Goal: Task Accomplishment & Management: Use online tool/utility

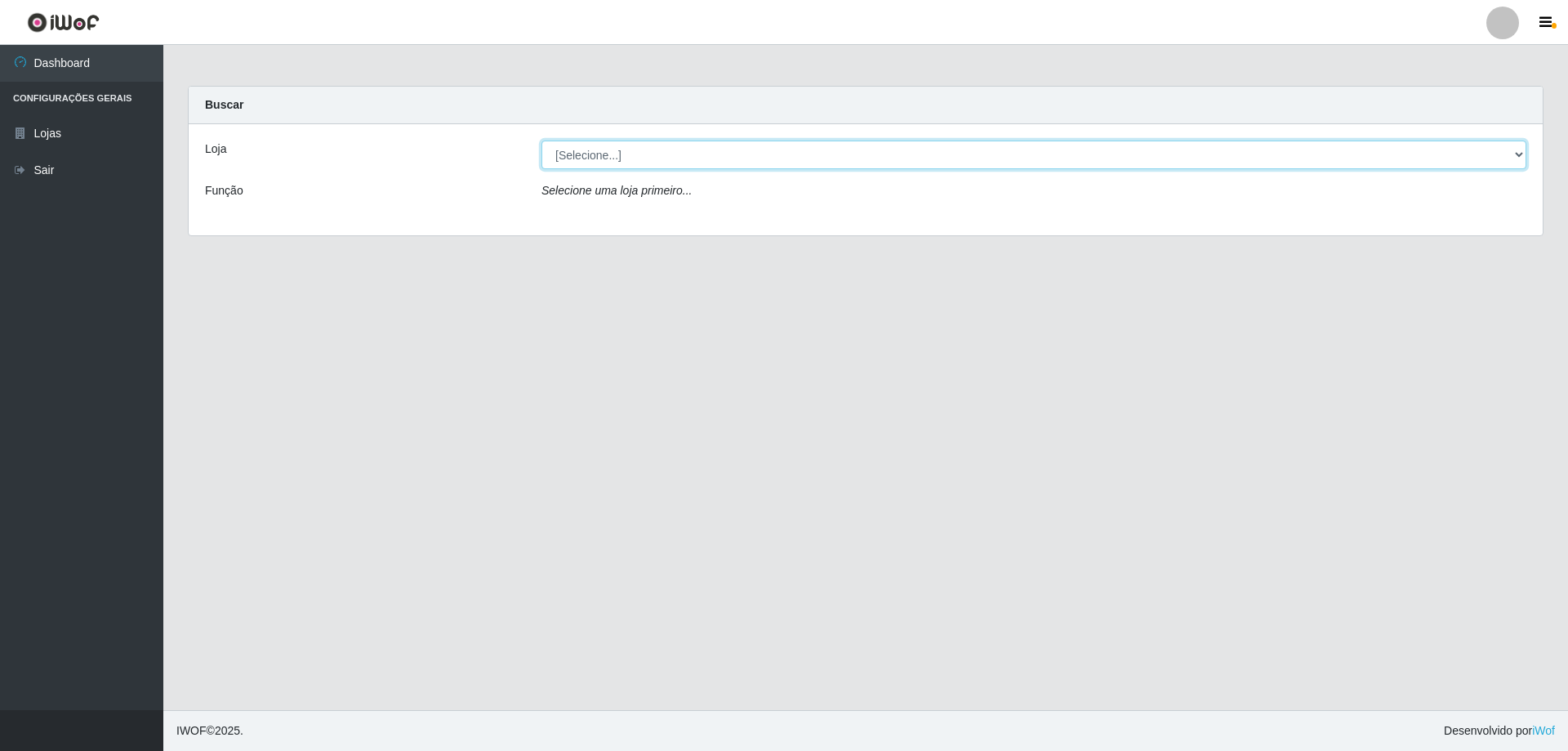
click at [1015, 154] on select "[Selecione...] SuperShow Bis - Avenida 6 SuperShow [GEOGRAPHIC_DATA]" at bounding box center [1033, 155] width 985 height 28
select select "60"
click at [541, 141] on select "[Selecione...] SuperShow Bis - Avenida 6 SuperShow [GEOGRAPHIC_DATA]" at bounding box center [1033, 155] width 985 height 28
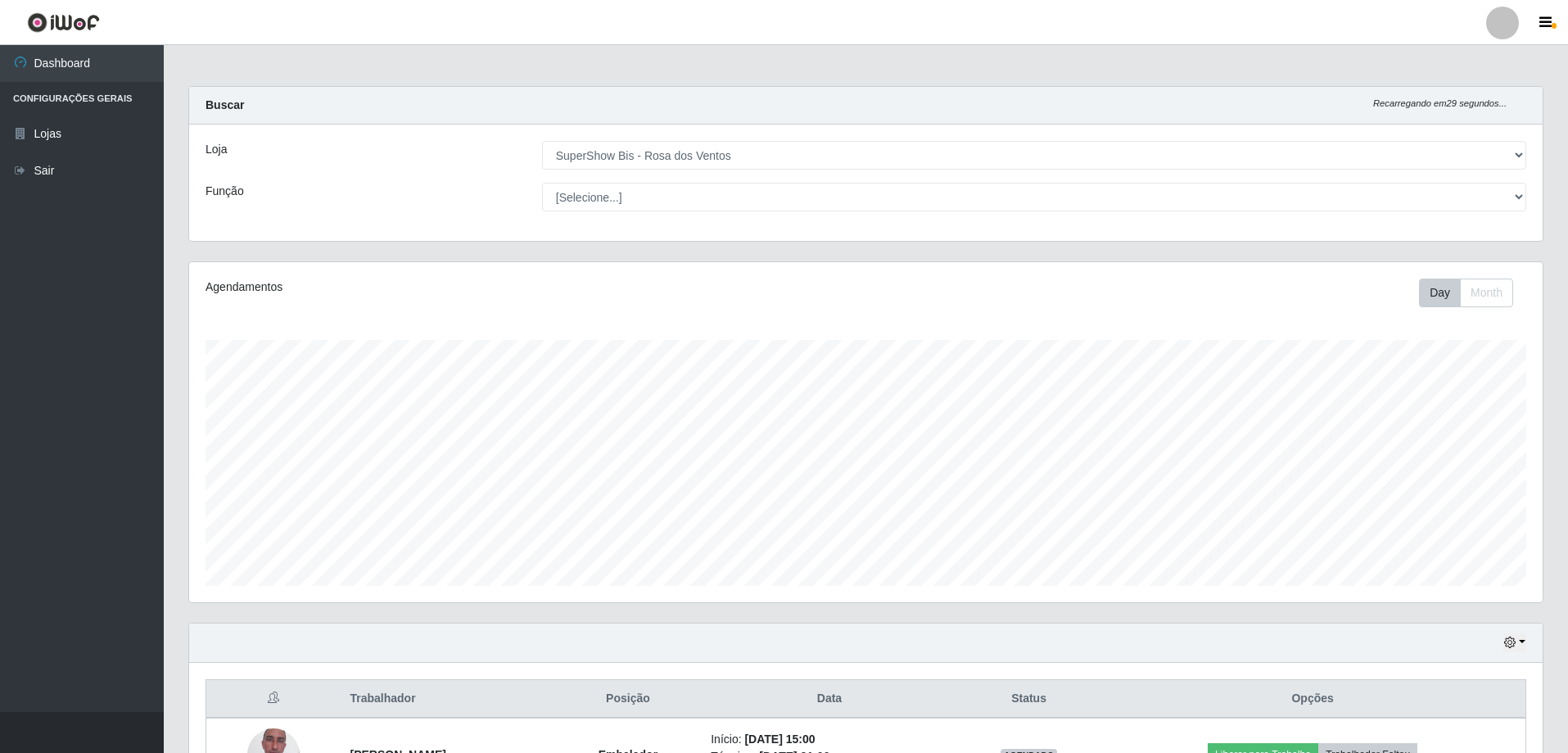
scroll to position [340, 1354]
select select "1"
click at [542, 183] on select "[Selecione...] ASG ASG + ASG ++ Auxiliar de Cozinha Balconista de Açougue Balco…" at bounding box center [1034, 197] width 984 height 29
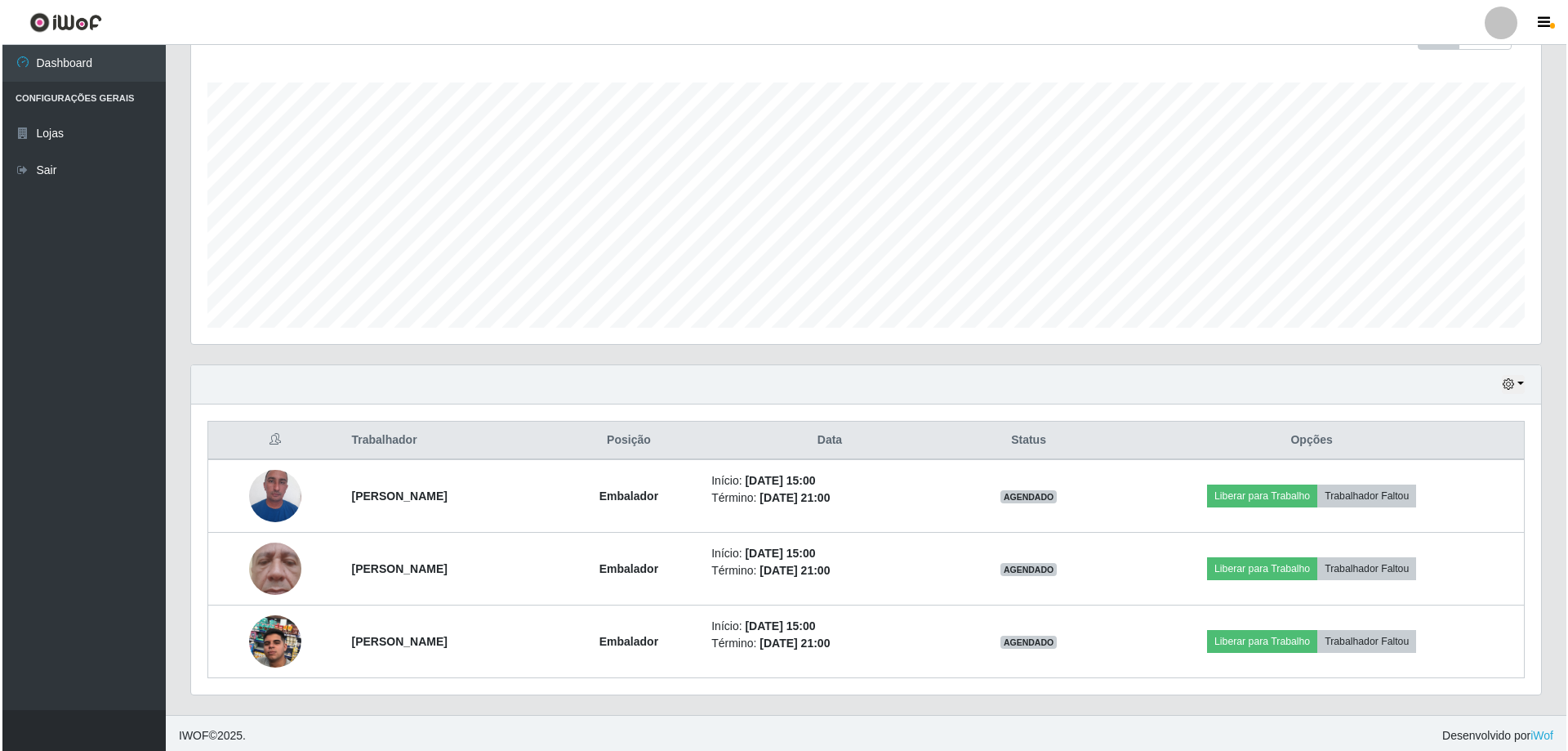
scroll to position [261, 0]
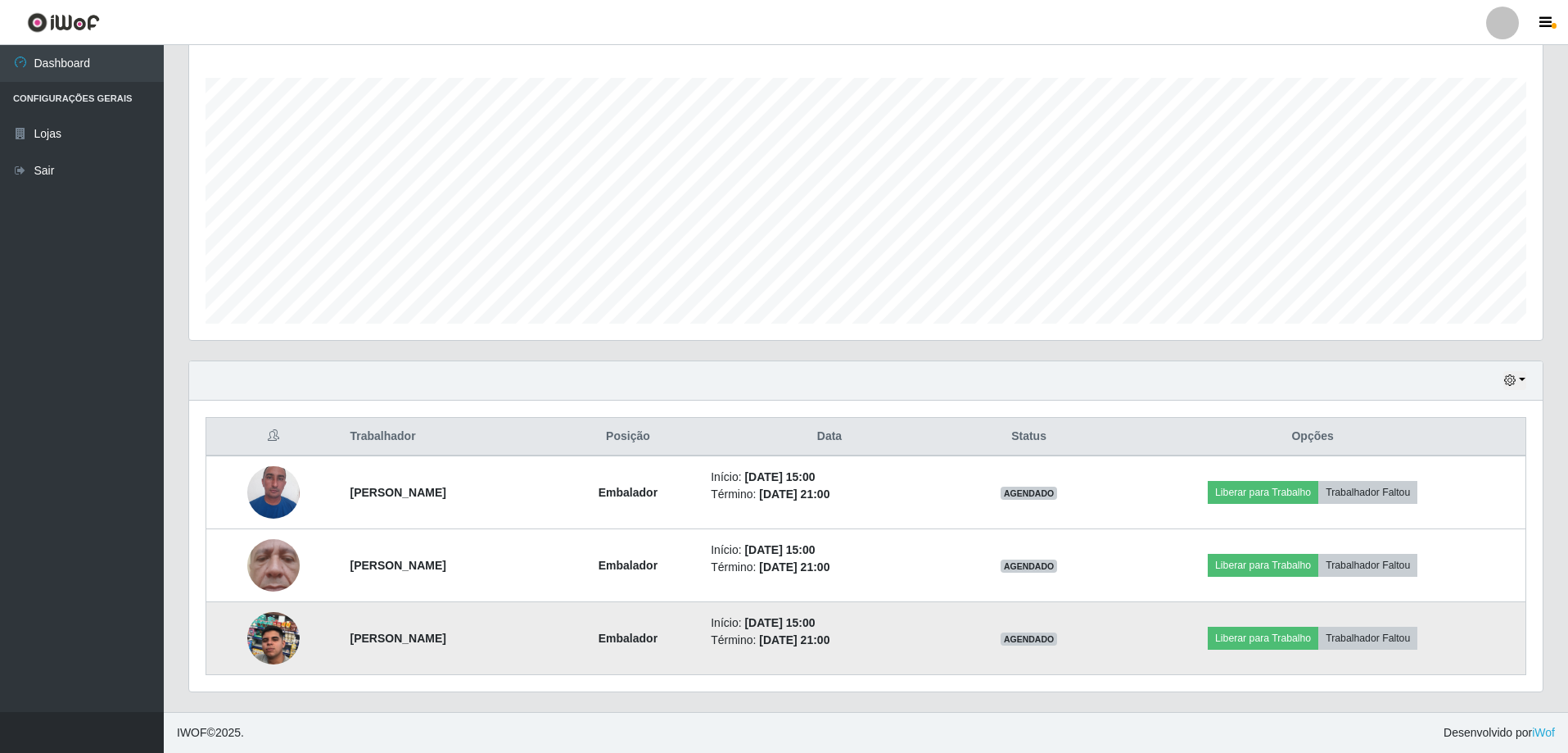
click at [269, 633] on img at bounding box center [273, 638] width 52 height 93
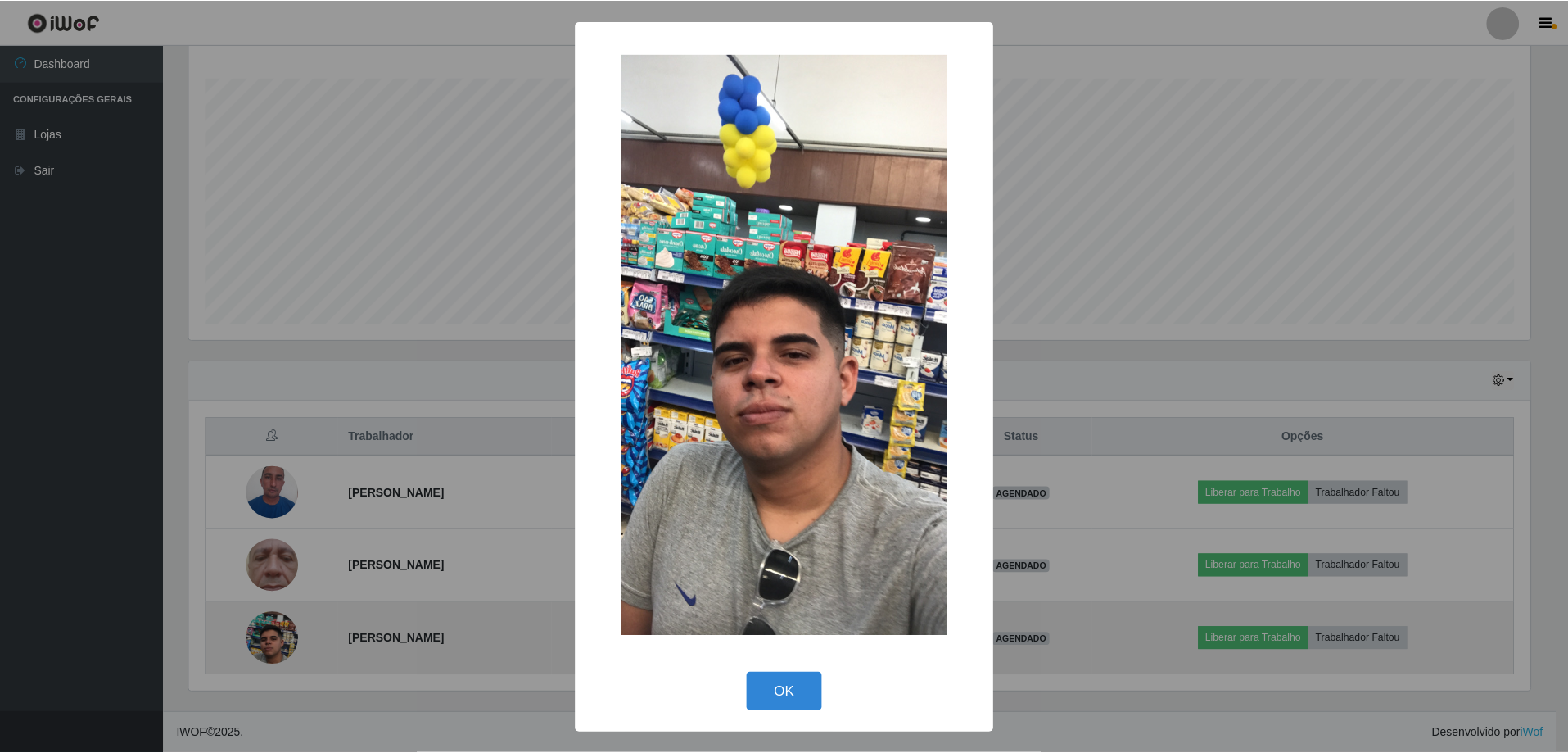
scroll to position [340, 1346]
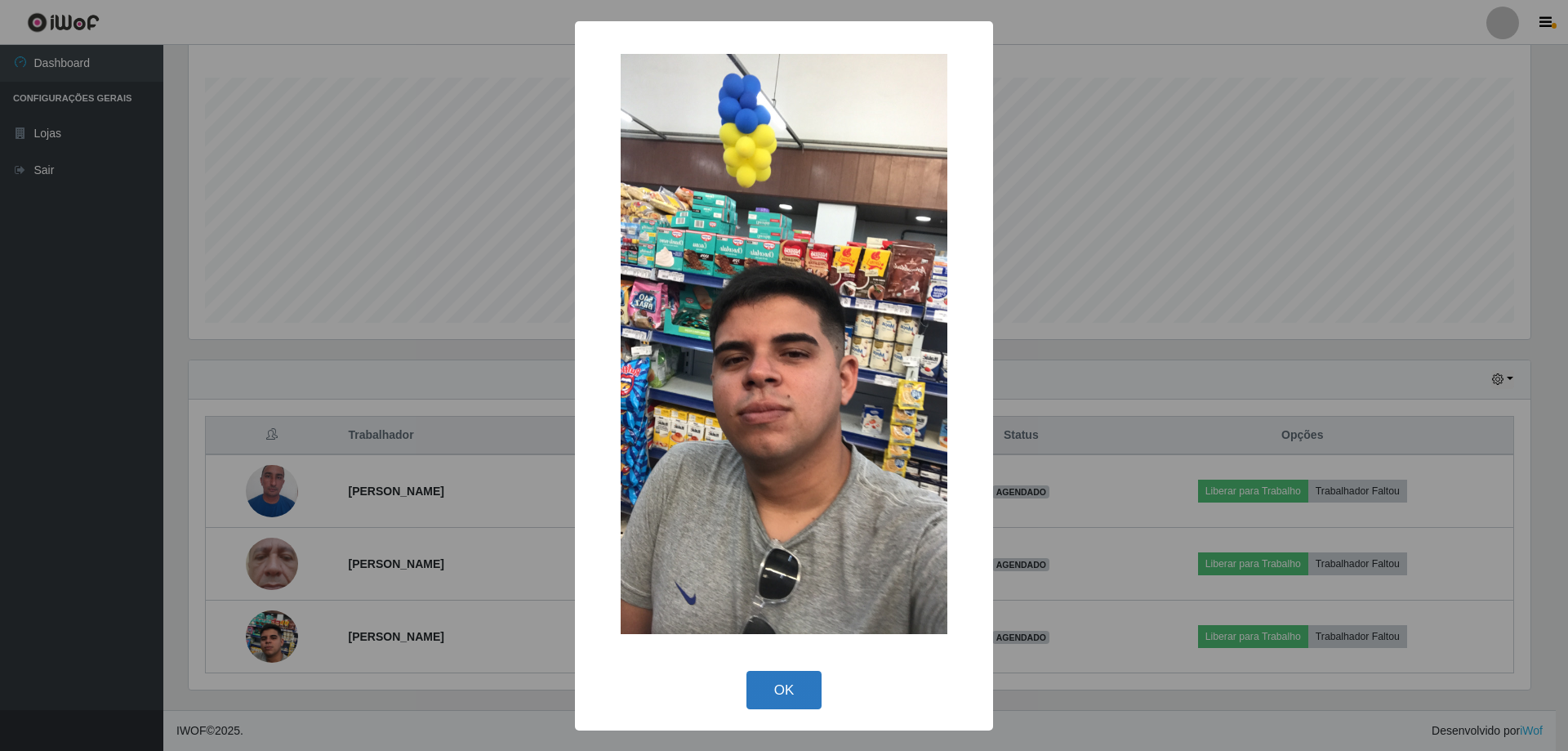
click at [781, 696] on button "OK" at bounding box center [784, 690] width 76 height 39
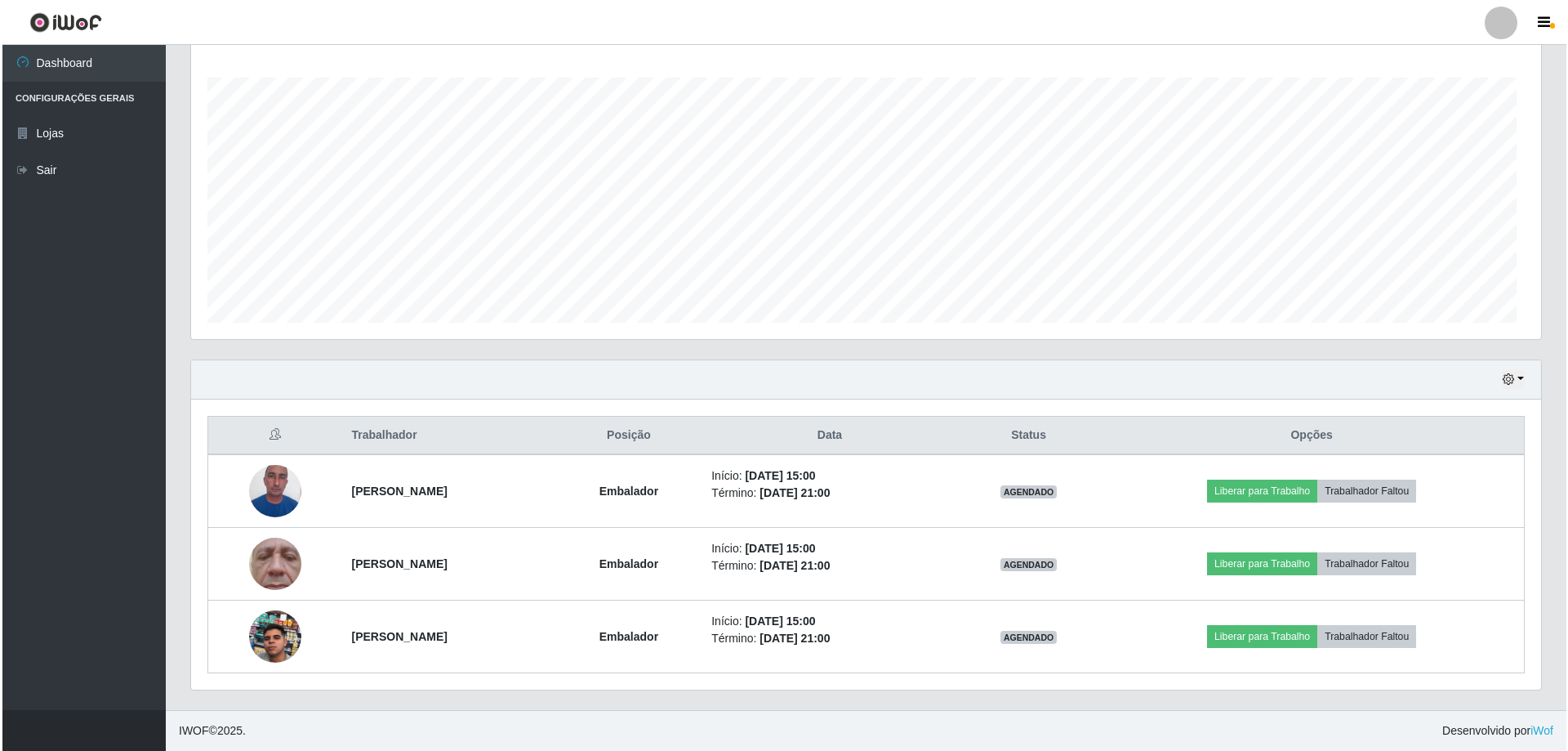
scroll to position [339, 1350]
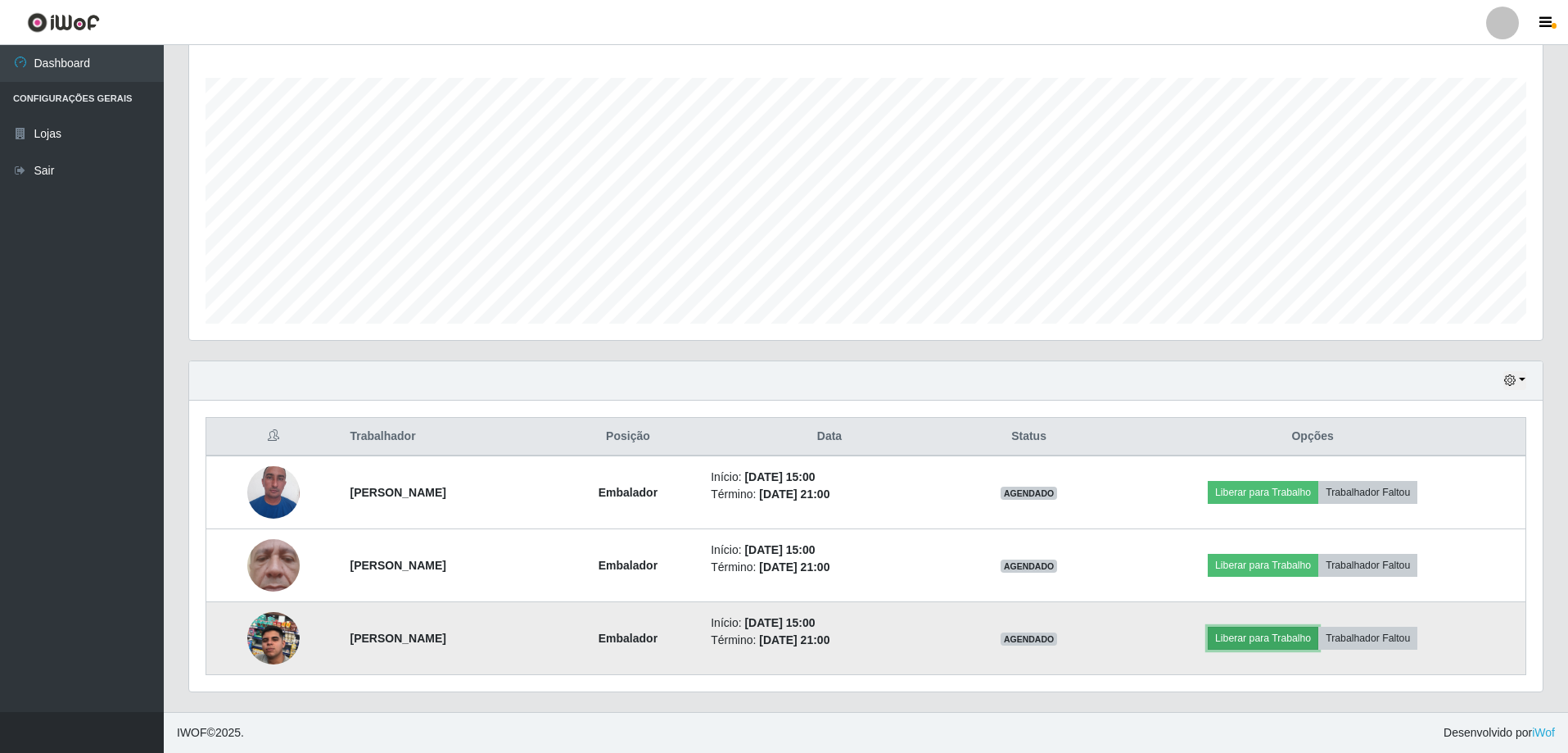
click at [1283, 637] on button "Liberar para Trabalho" at bounding box center [1263, 638] width 111 height 23
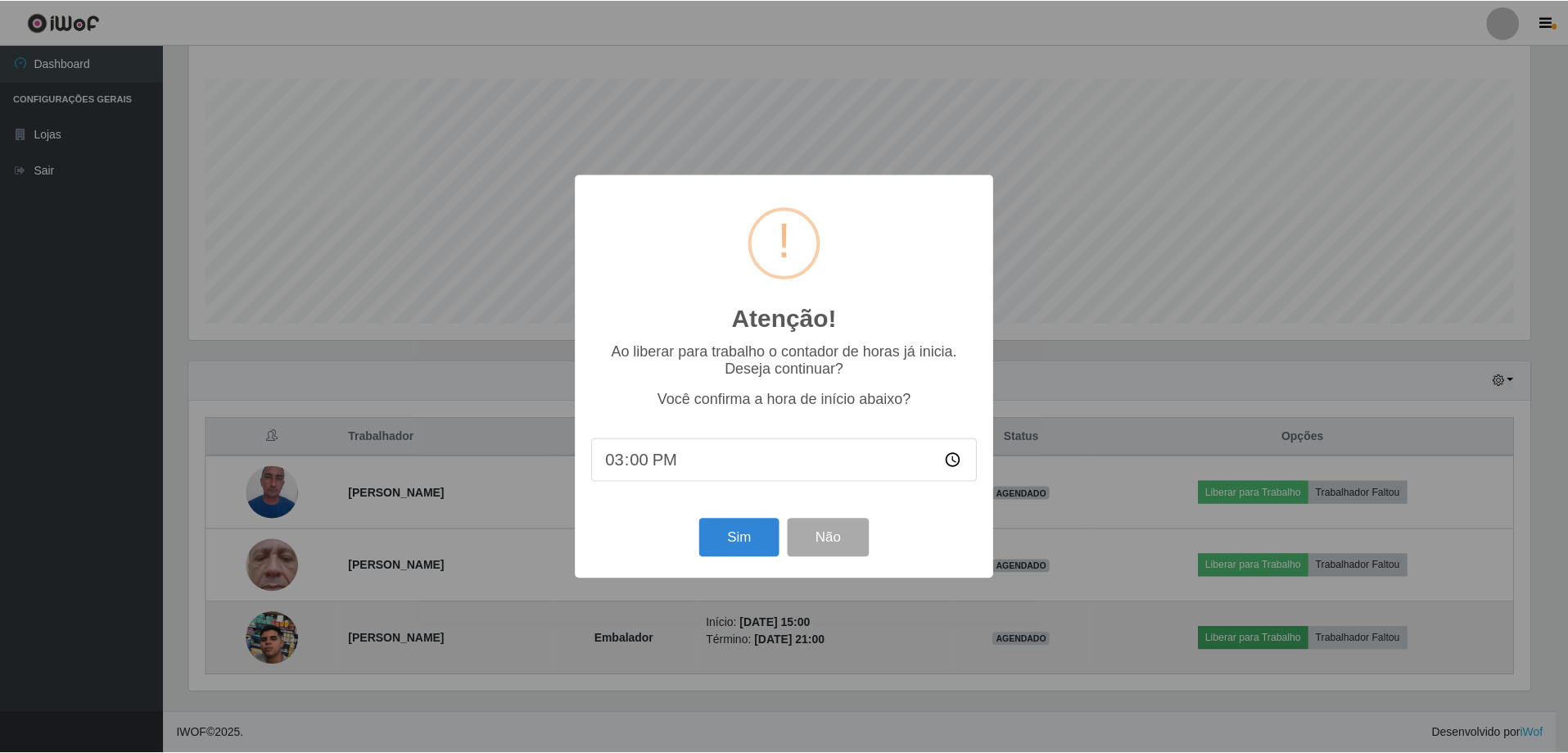
scroll to position [340, 1346]
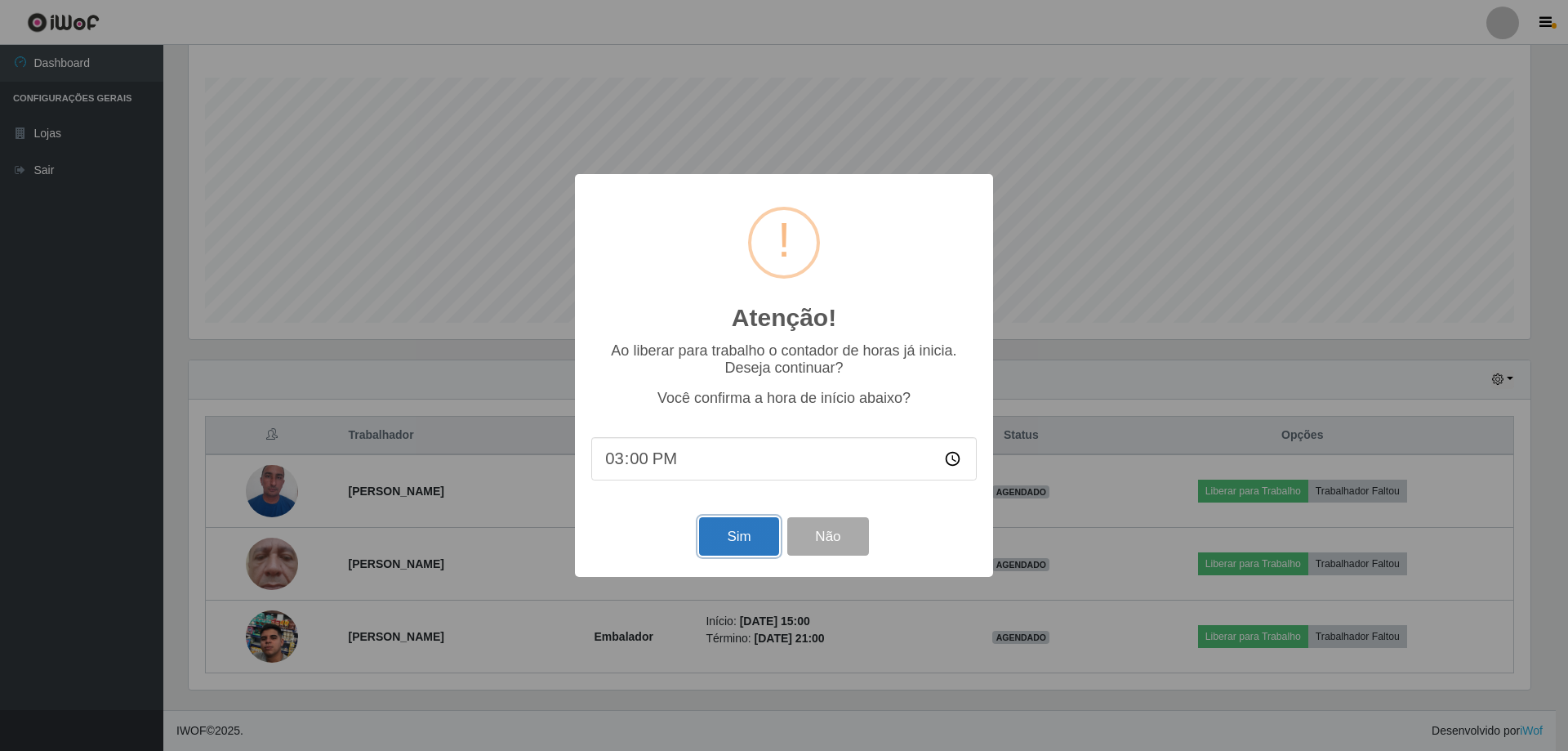
click at [716, 538] on button "Sim" at bounding box center [739, 537] width 79 height 39
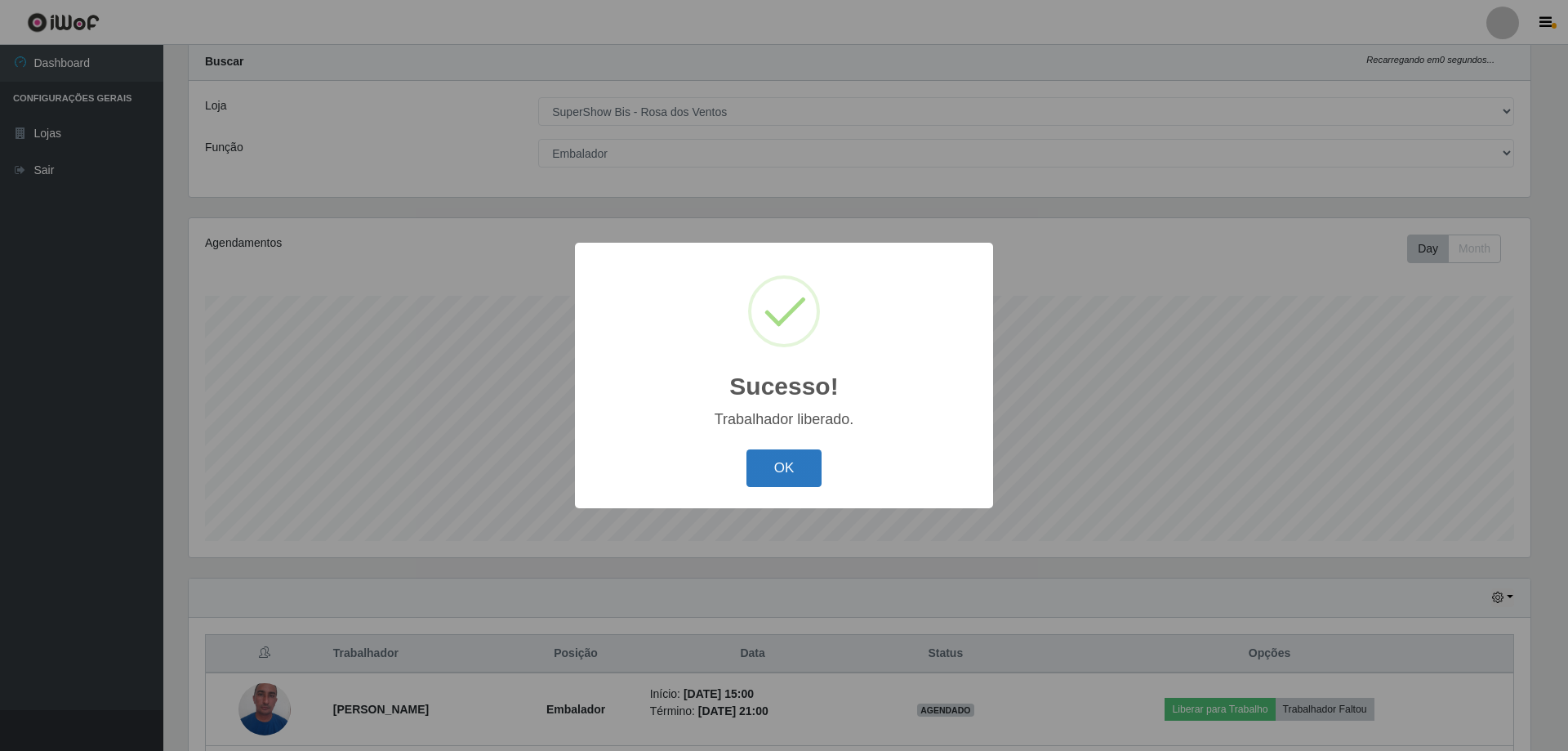
click at [796, 481] on button "OK" at bounding box center [784, 469] width 76 height 39
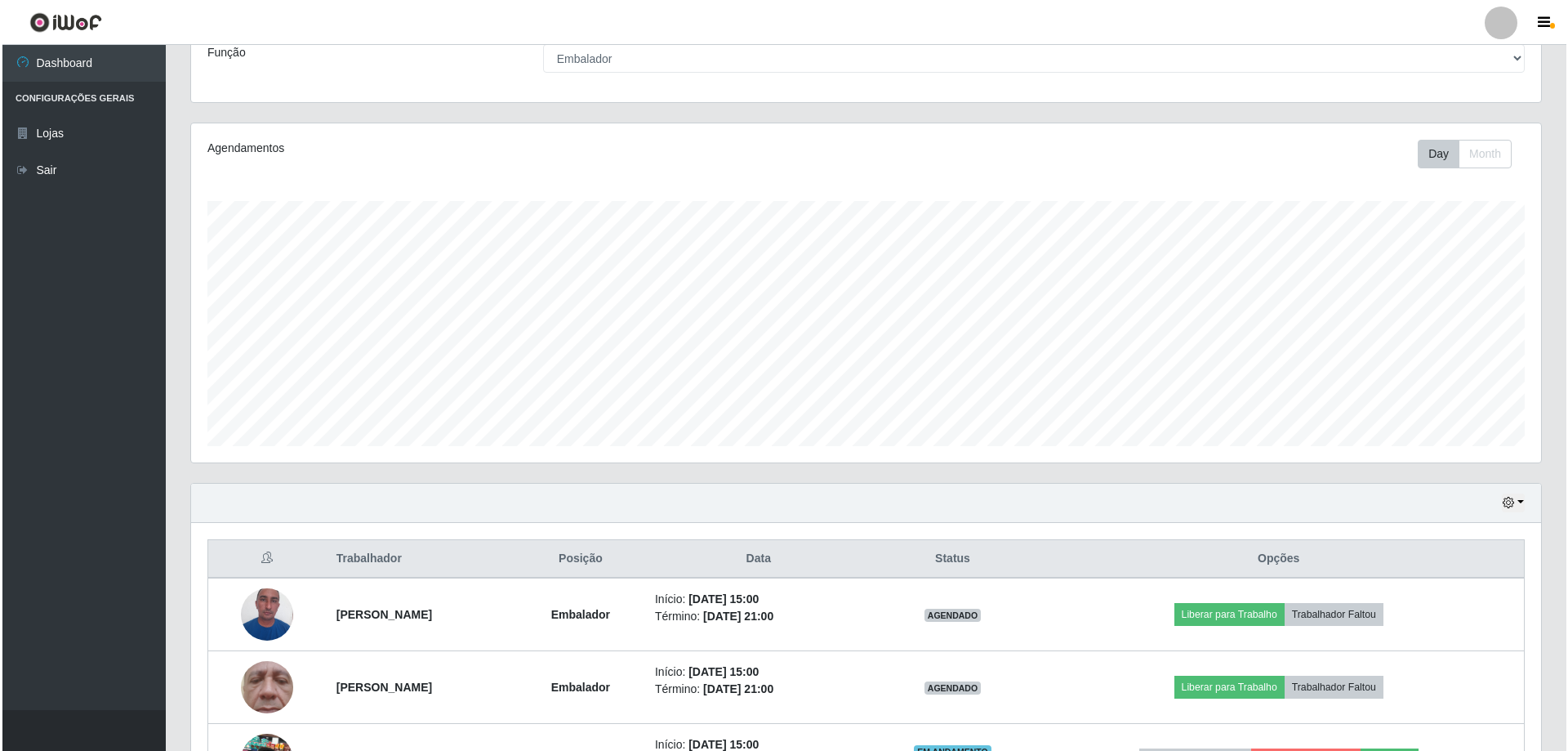
scroll to position [261, 0]
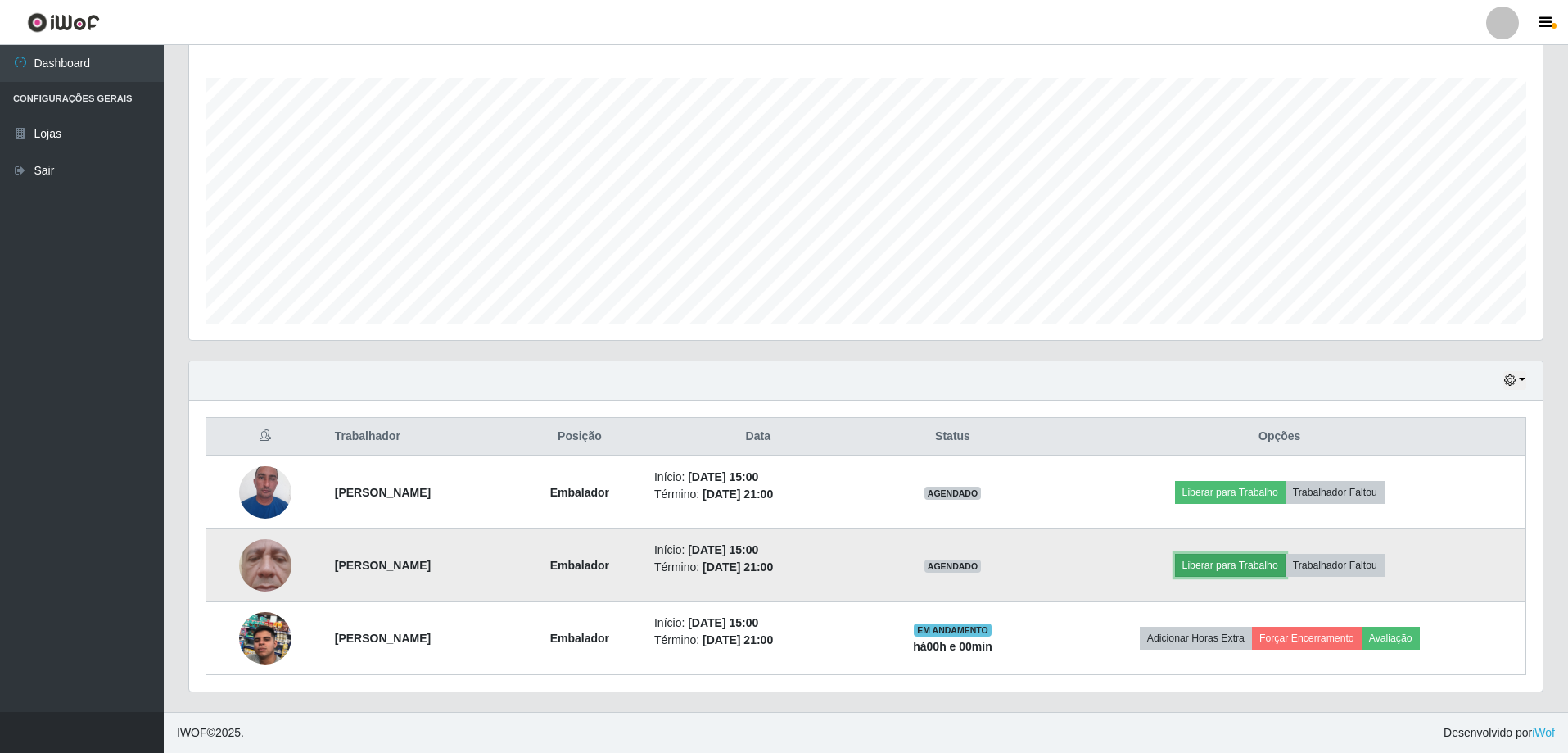
click at [1236, 565] on button "Liberar para Trabalho" at bounding box center [1231, 565] width 111 height 23
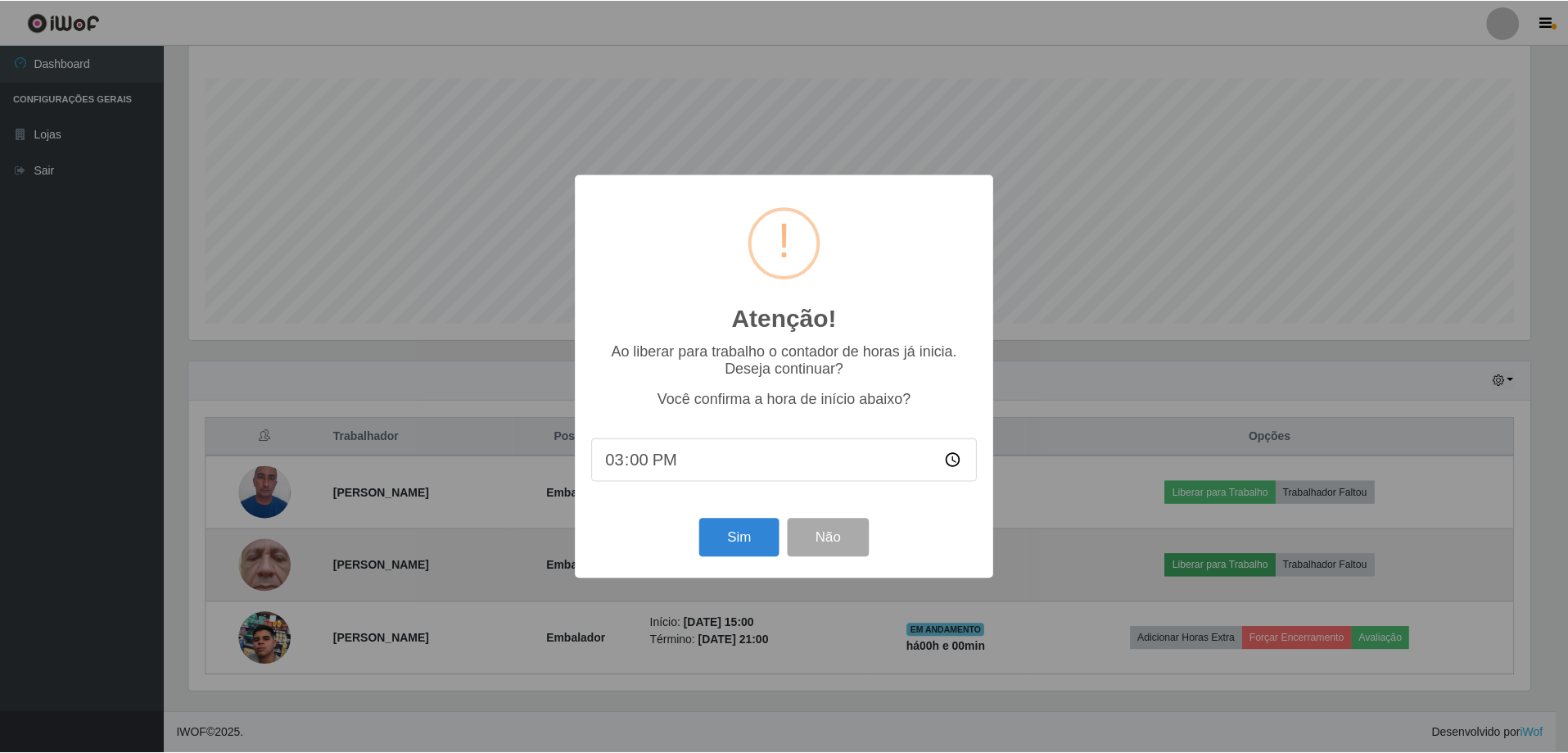
scroll to position [340, 1346]
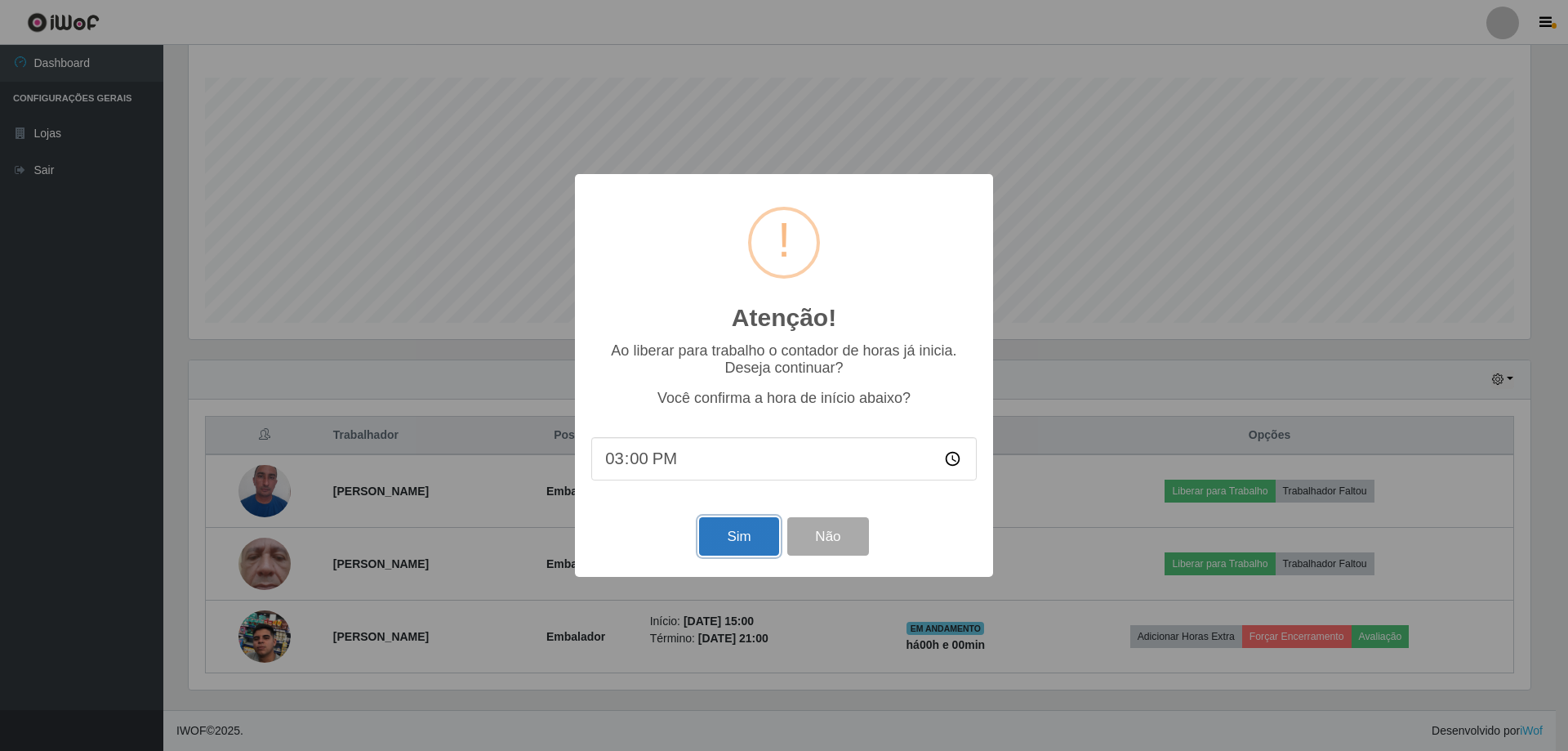
click at [725, 539] on button "Sim" at bounding box center [739, 537] width 79 height 39
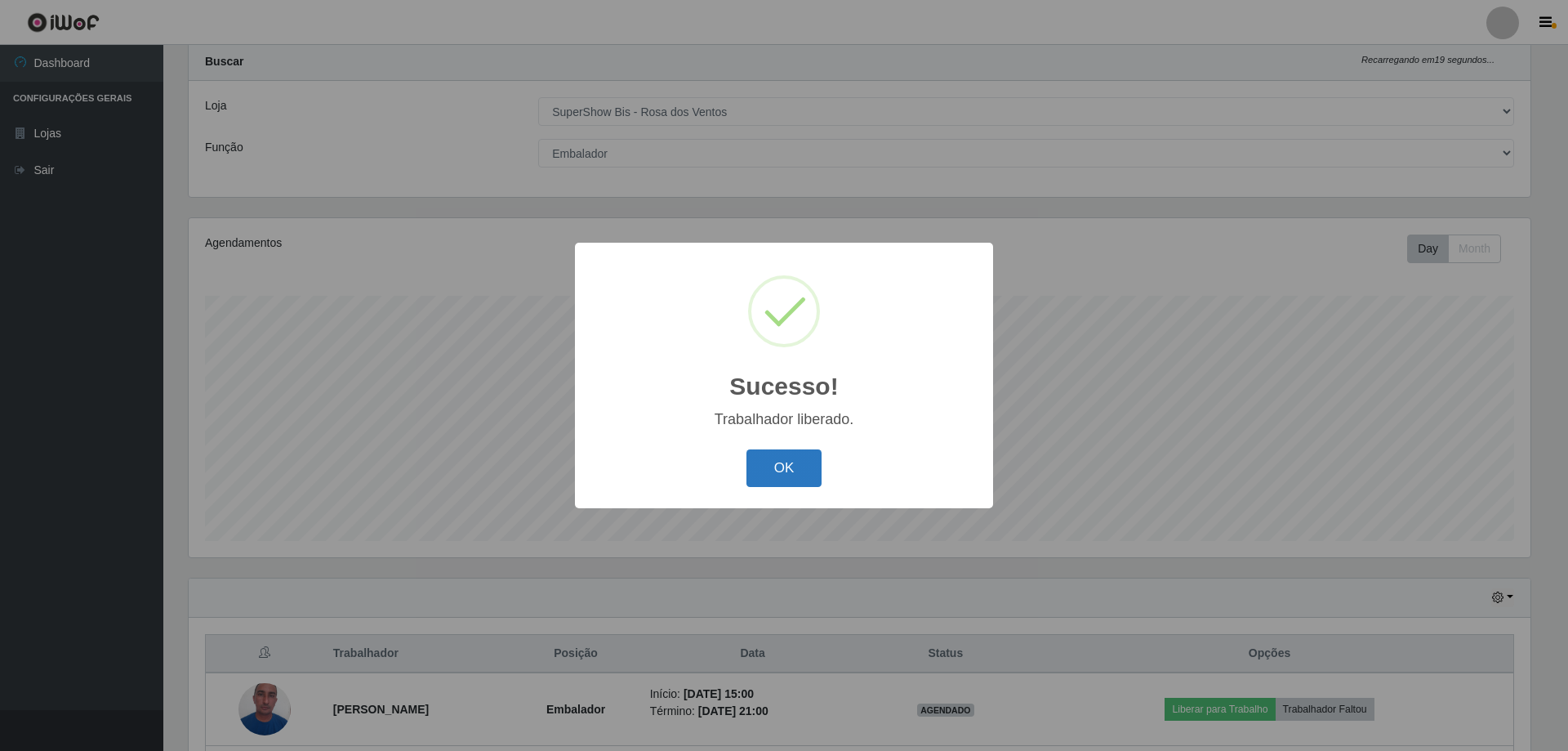
click at [810, 455] on button "OK" at bounding box center [784, 469] width 76 height 39
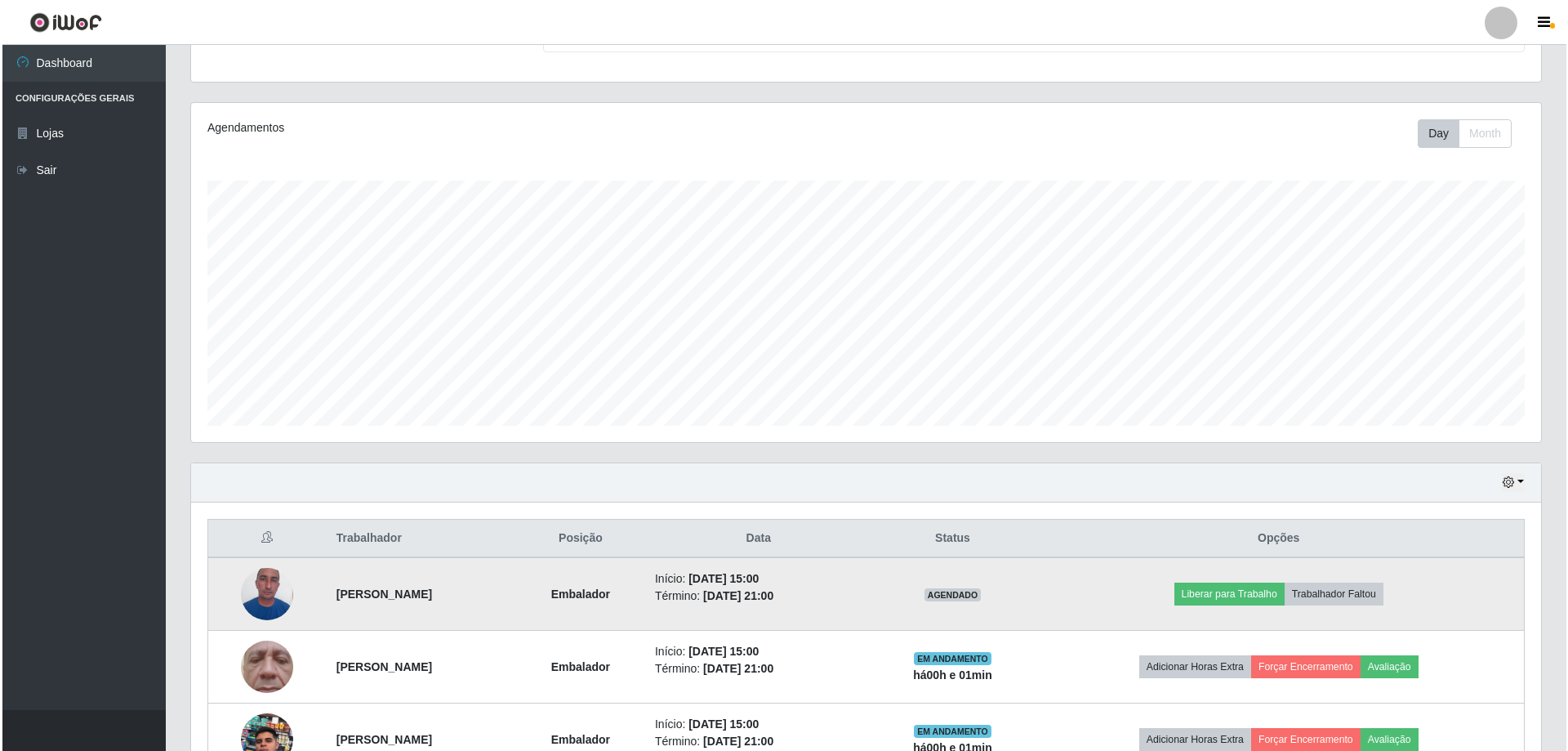
scroll to position [261, 0]
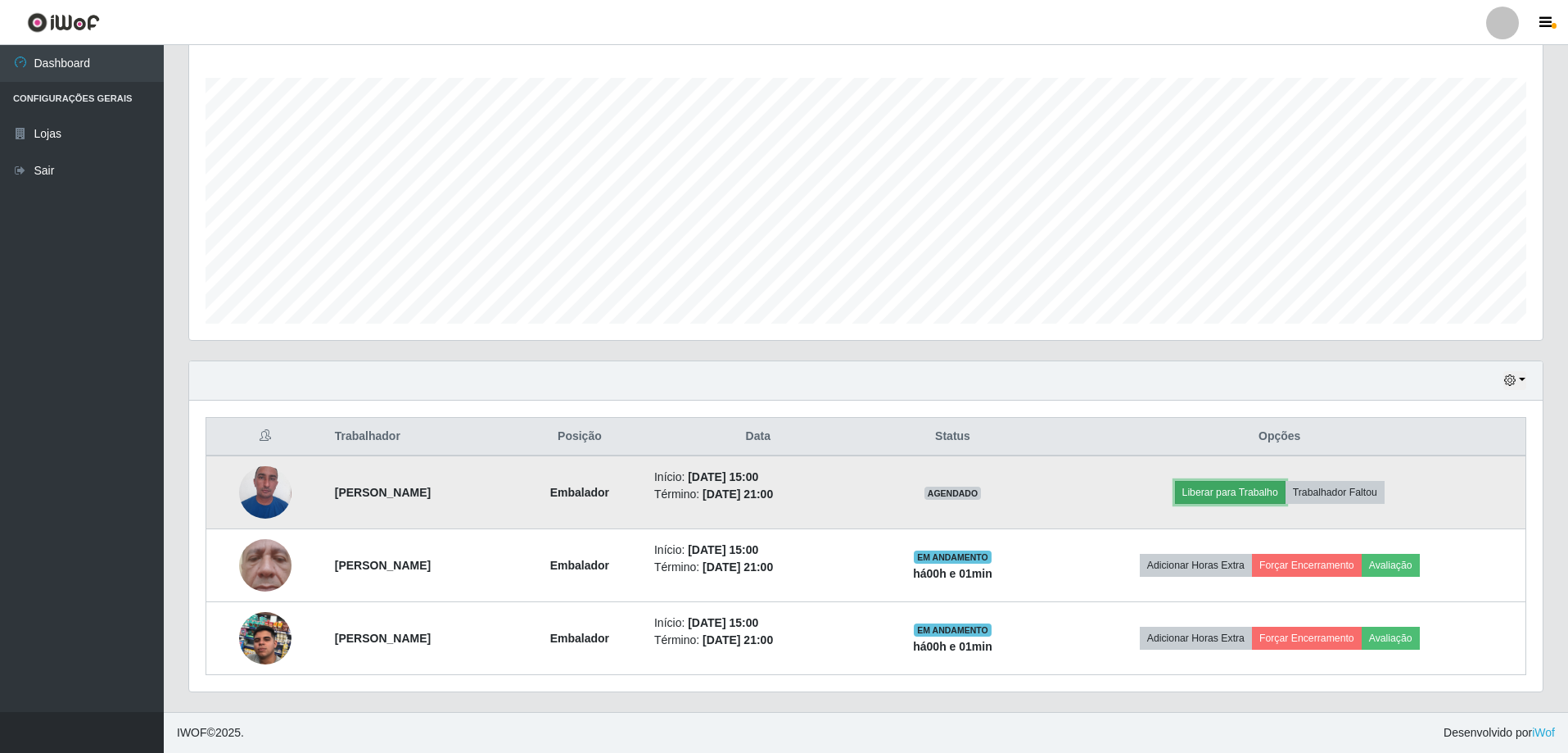
click at [1258, 504] on button "Liberar para Trabalho" at bounding box center [1231, 492] width 111 height 23
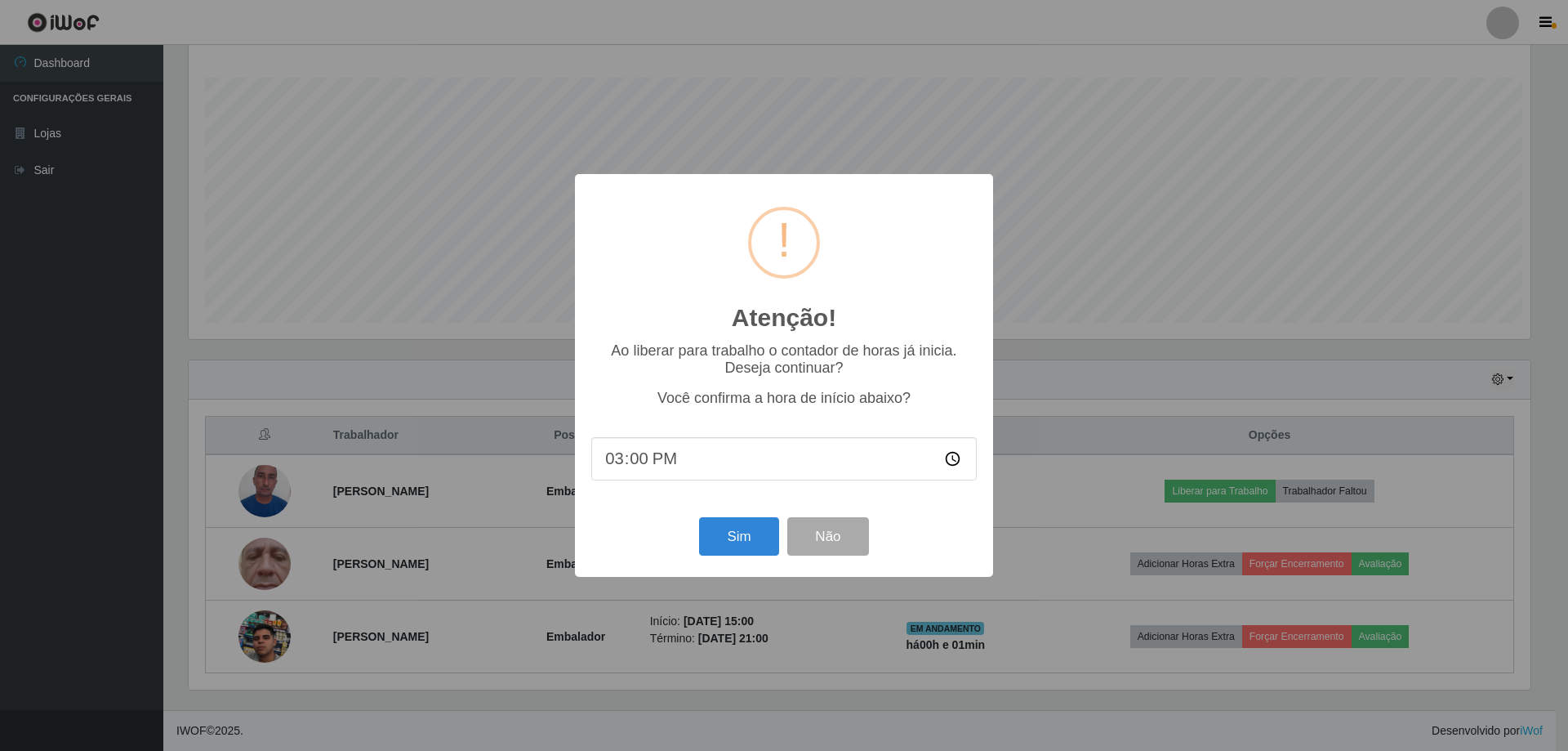
scroll to position [0, 0]
click at [722, 532] on button "Sim" at bounding box center [739, 537] width 79 height 39
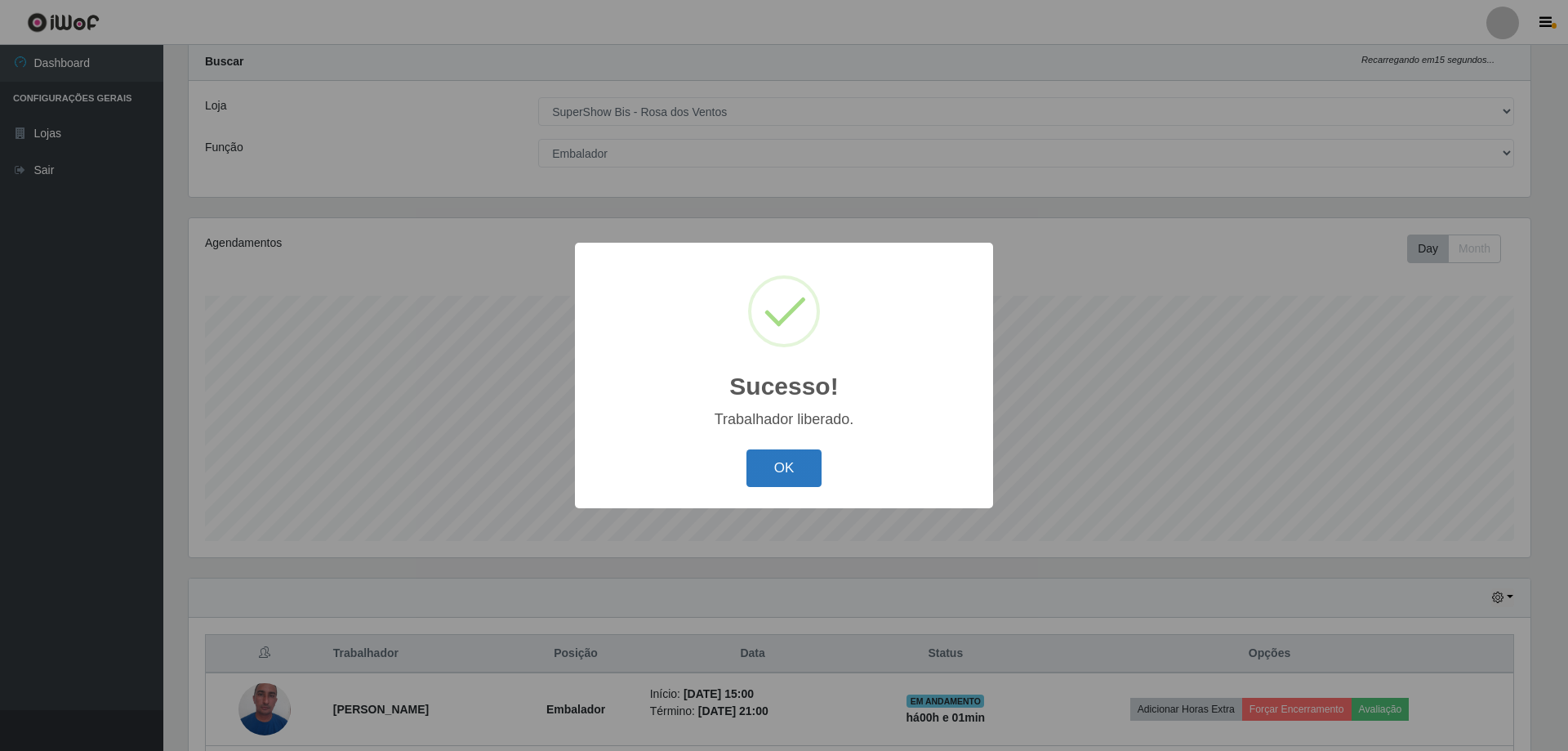
click at [777, 480] on button "OK" at bounding box center [784, 469] width 76 height 39
